Goal: Information Seeking & Learning: Learn about a topic

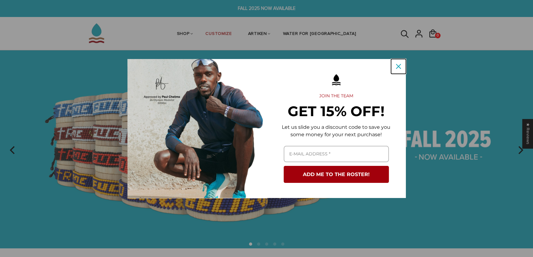
click at [398, 67] on icon "close icon" at bounding box center [398, 66] width 5 height 5
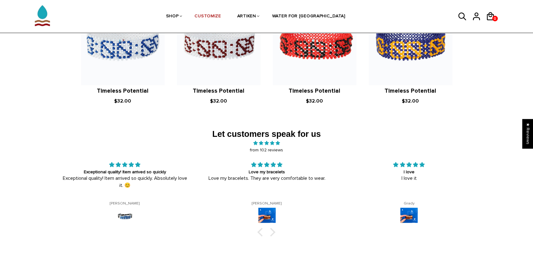
scroll to position [1029, 0]
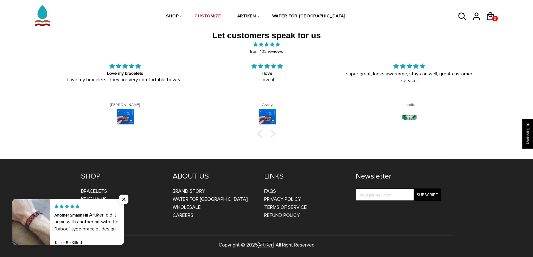
click at [273, 244] on link "ArtiKen" at bounding box center [265, 245] width 15 height 6
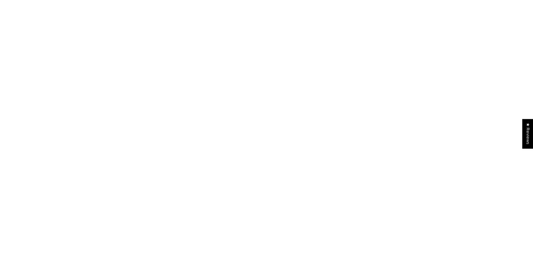
scroll to position [944, 0]
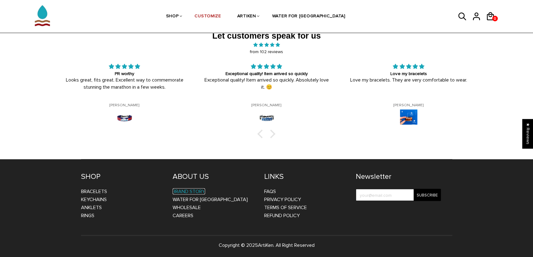
click at [192, 191] on link "BRAND STORY" at bounding box center [189, 191] width 32 height 6
